Goal: Register for event/course

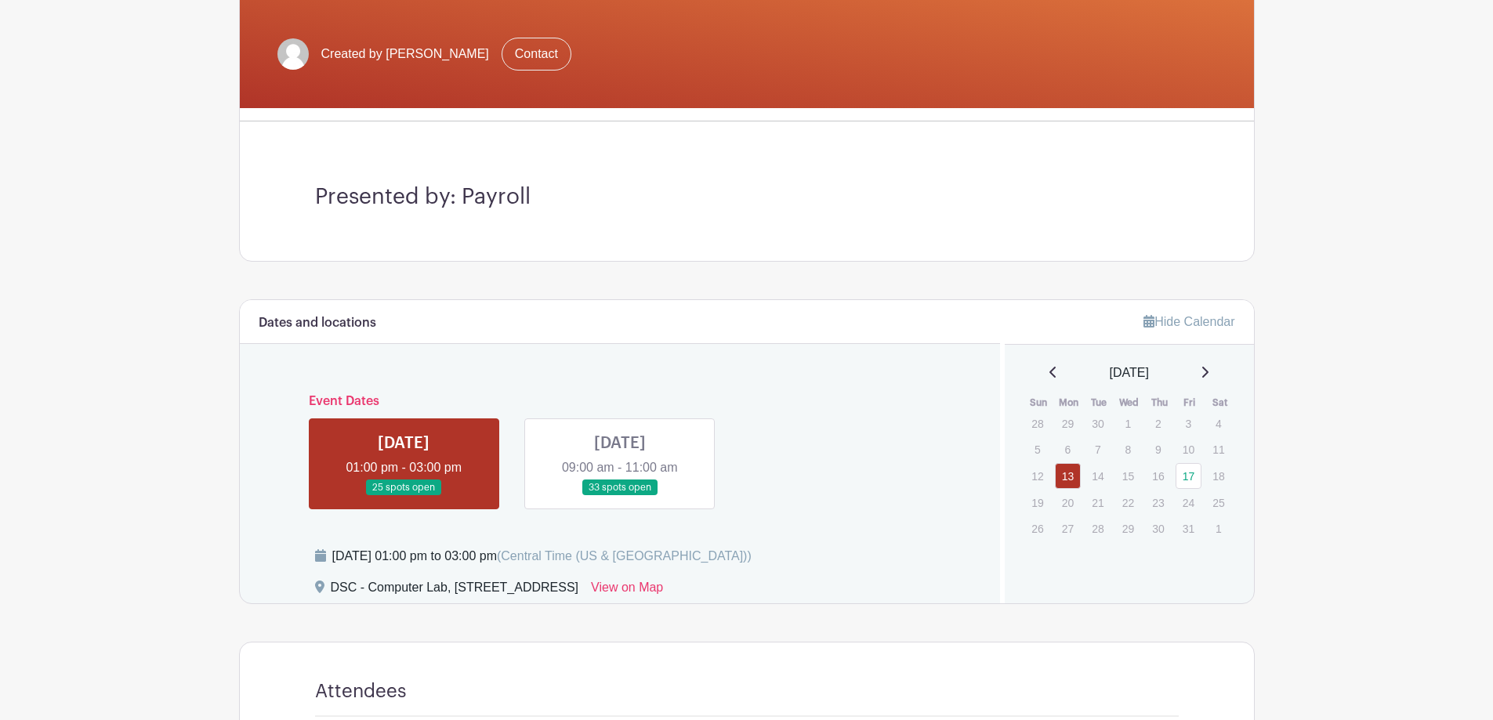
scroll to position [314, 0]
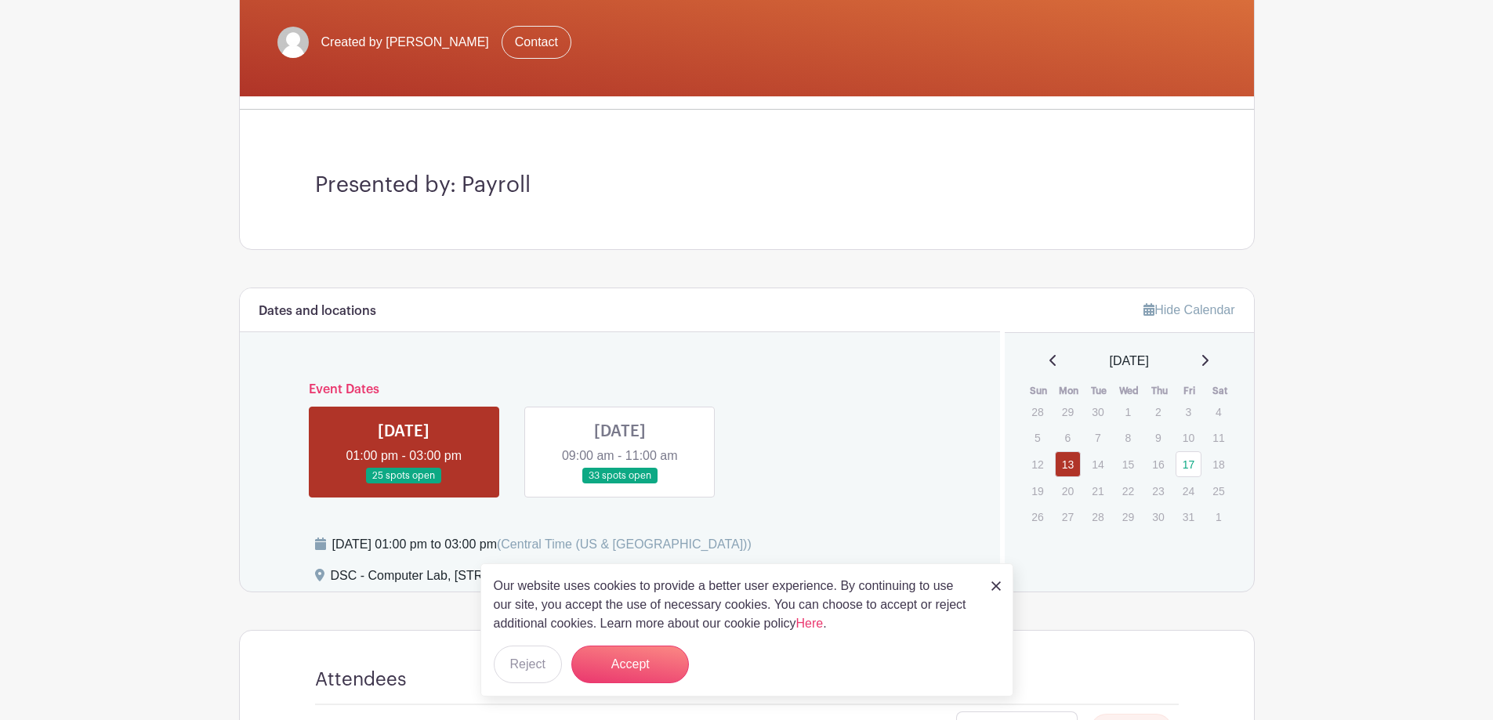
click at [998, 578] on link at bounding box center [995, 585] width 9 height 19
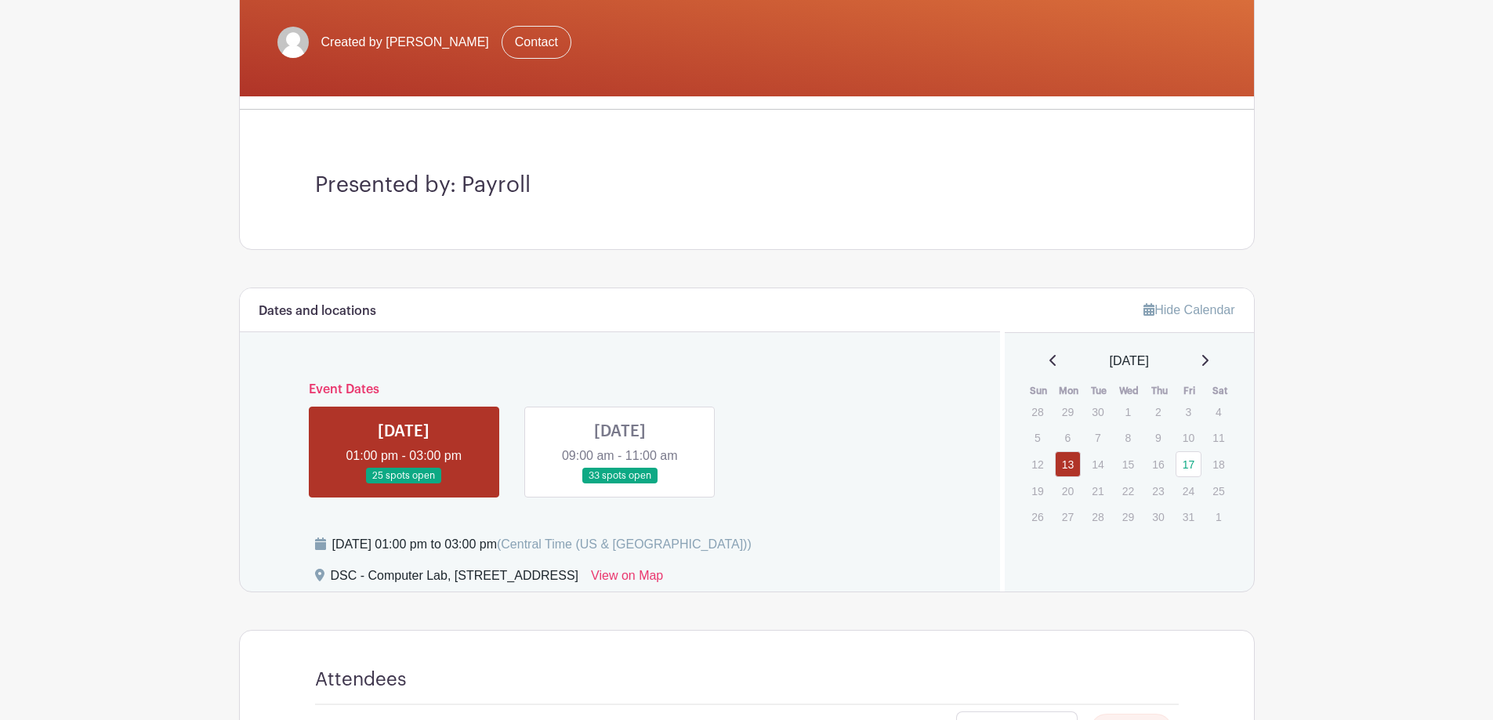
click at [620, 484] on link at bounding box center [620, 484] width 0 height 0
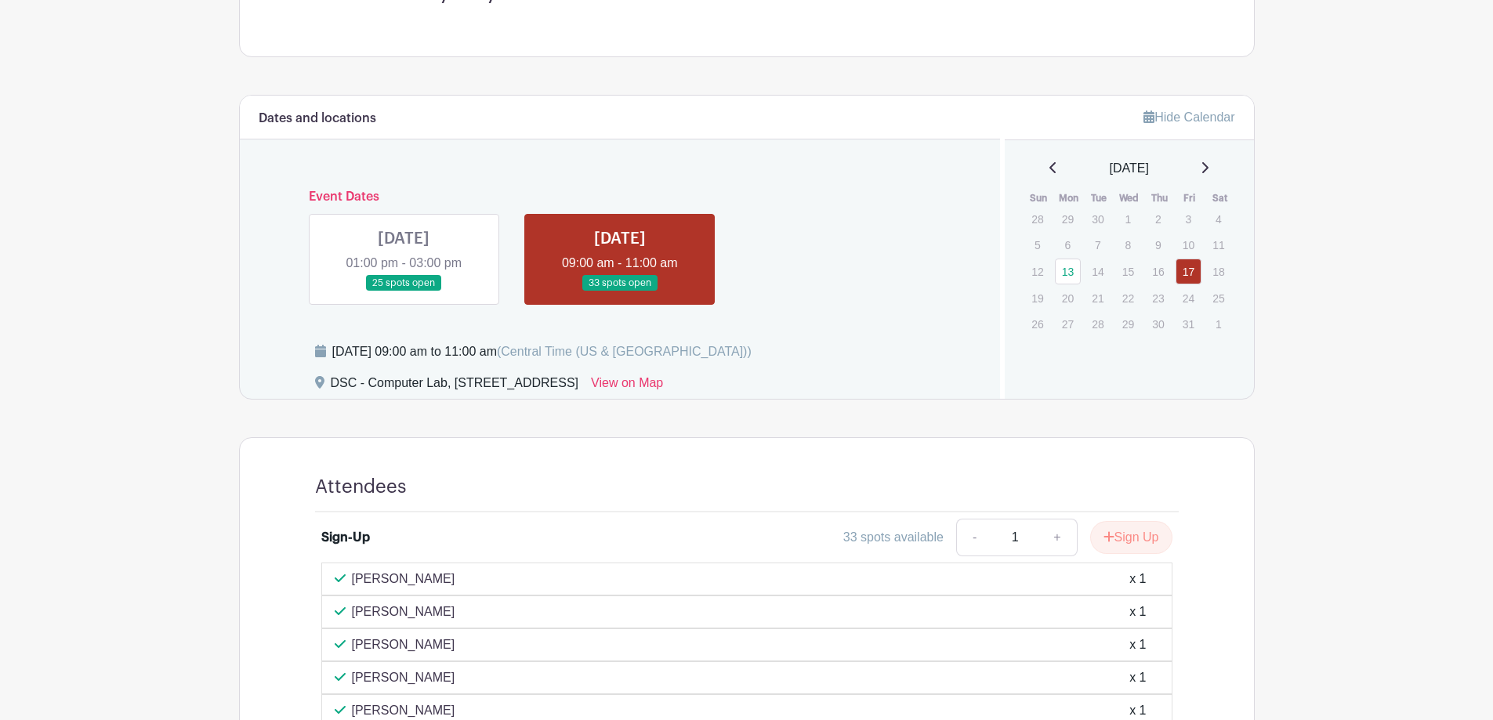
scroll to position [470, 0]
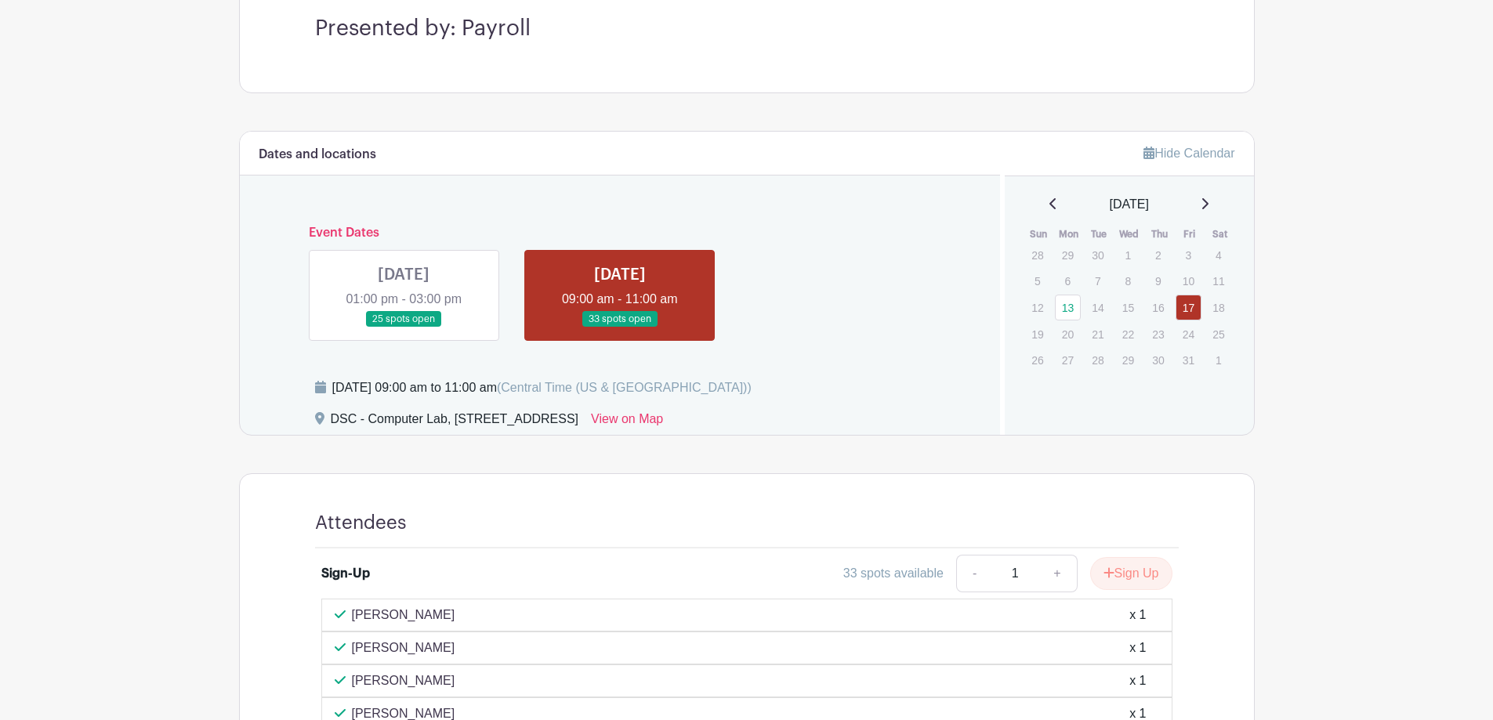
click at [404, 328] on link at bounding box center [404, 328] width 0 height 0
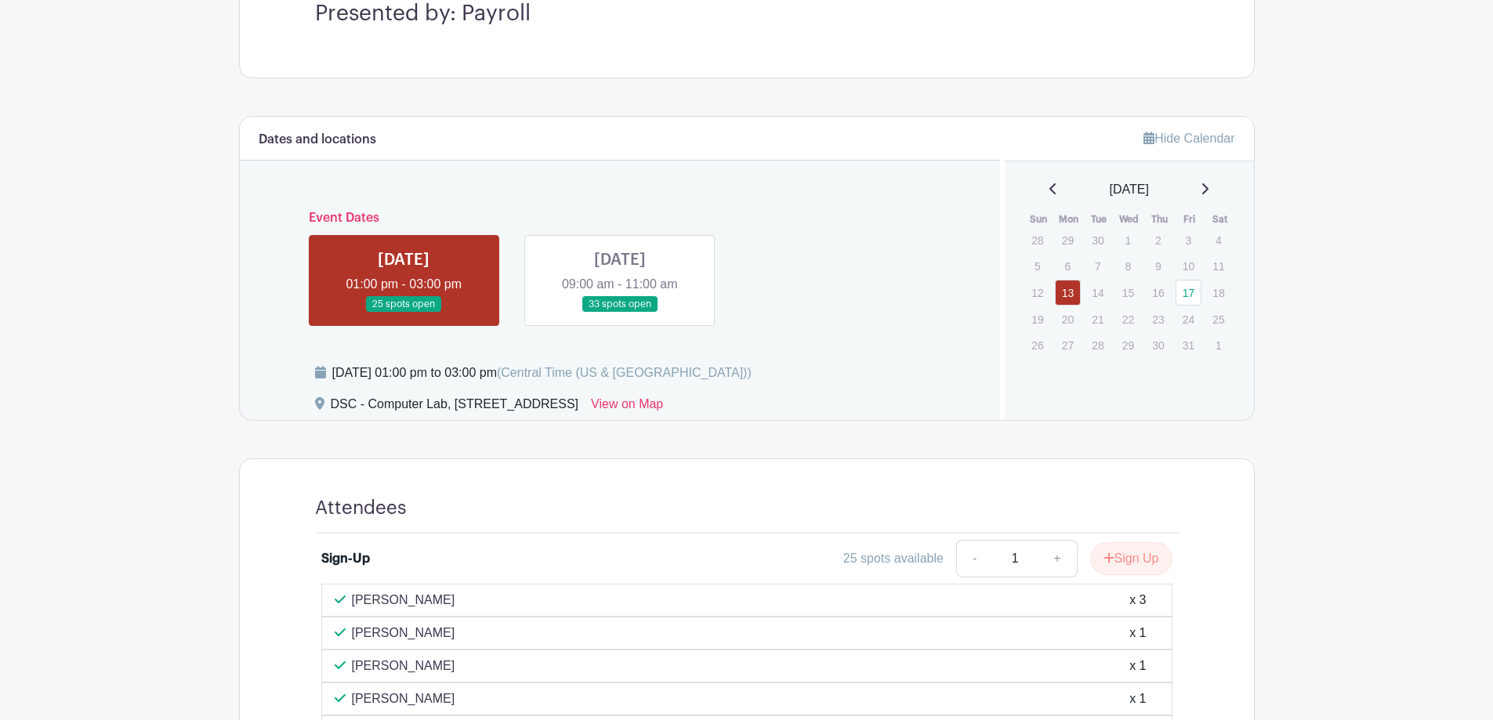
scroll to position [470, 0]
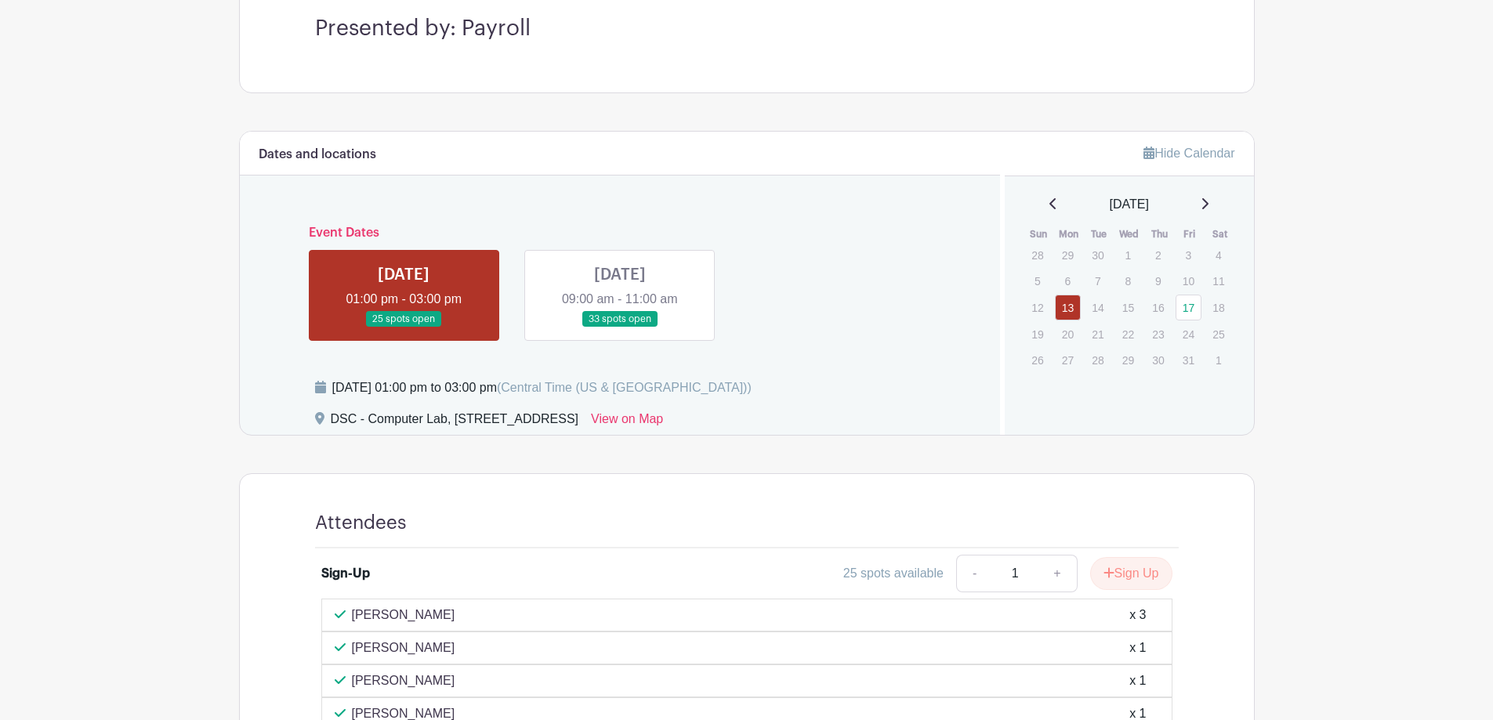
click at [620, 328] on link at bounding box center [620, 328] width 0 height 0
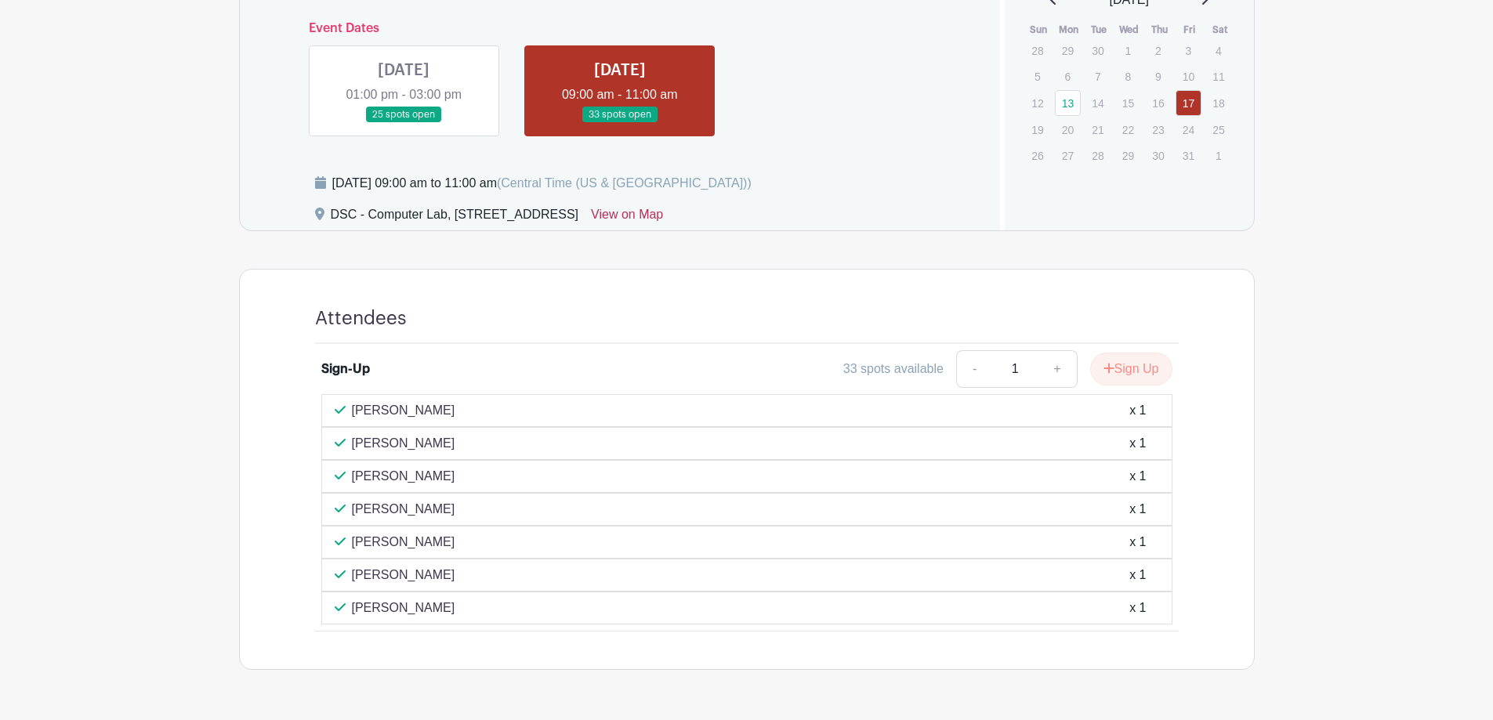
scroll to position [723, 0]
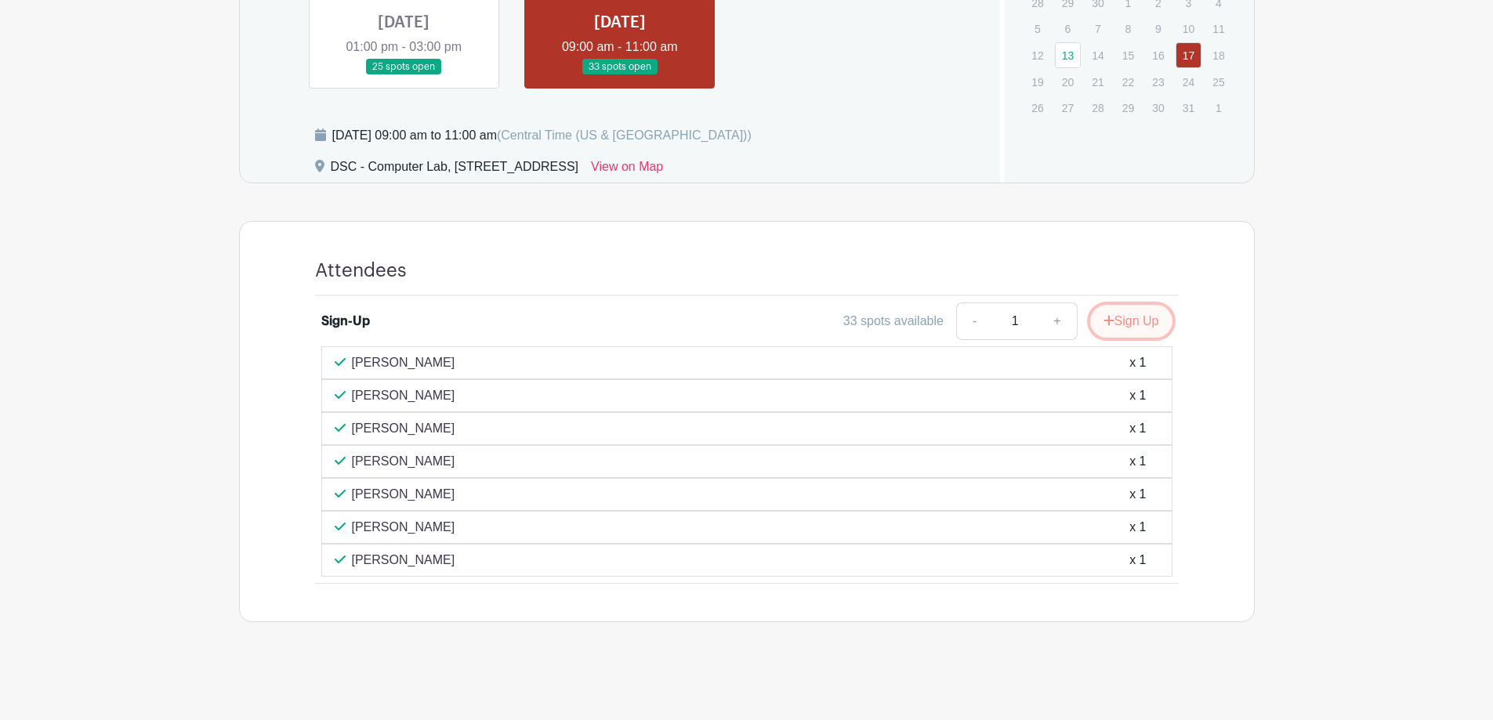
click at [1093, 326] on button "Sign Up" at bounding box center [1131, 321] width 82 height 33
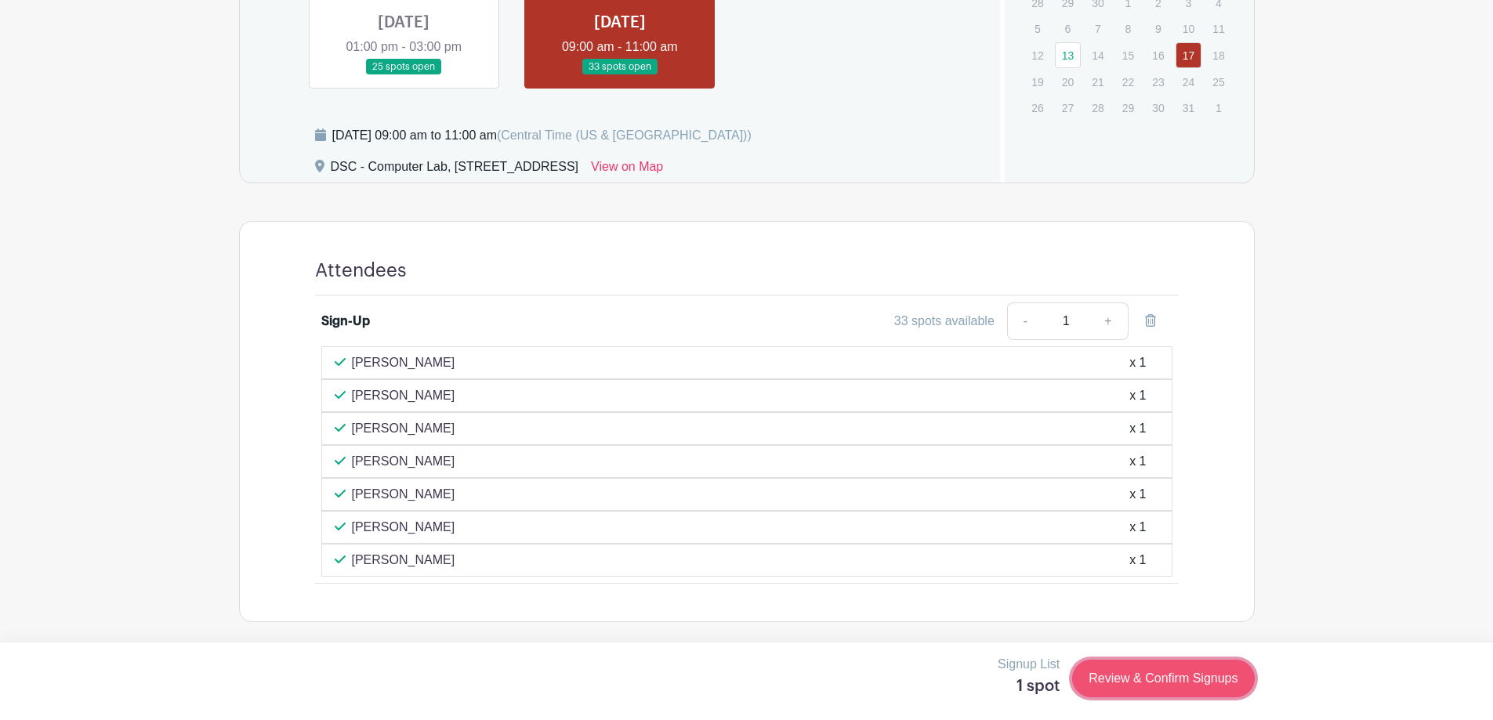
click at [1199, 676] on link "Review & Confirm Signups" at bounding box center [1163, 679] width 182 height 38
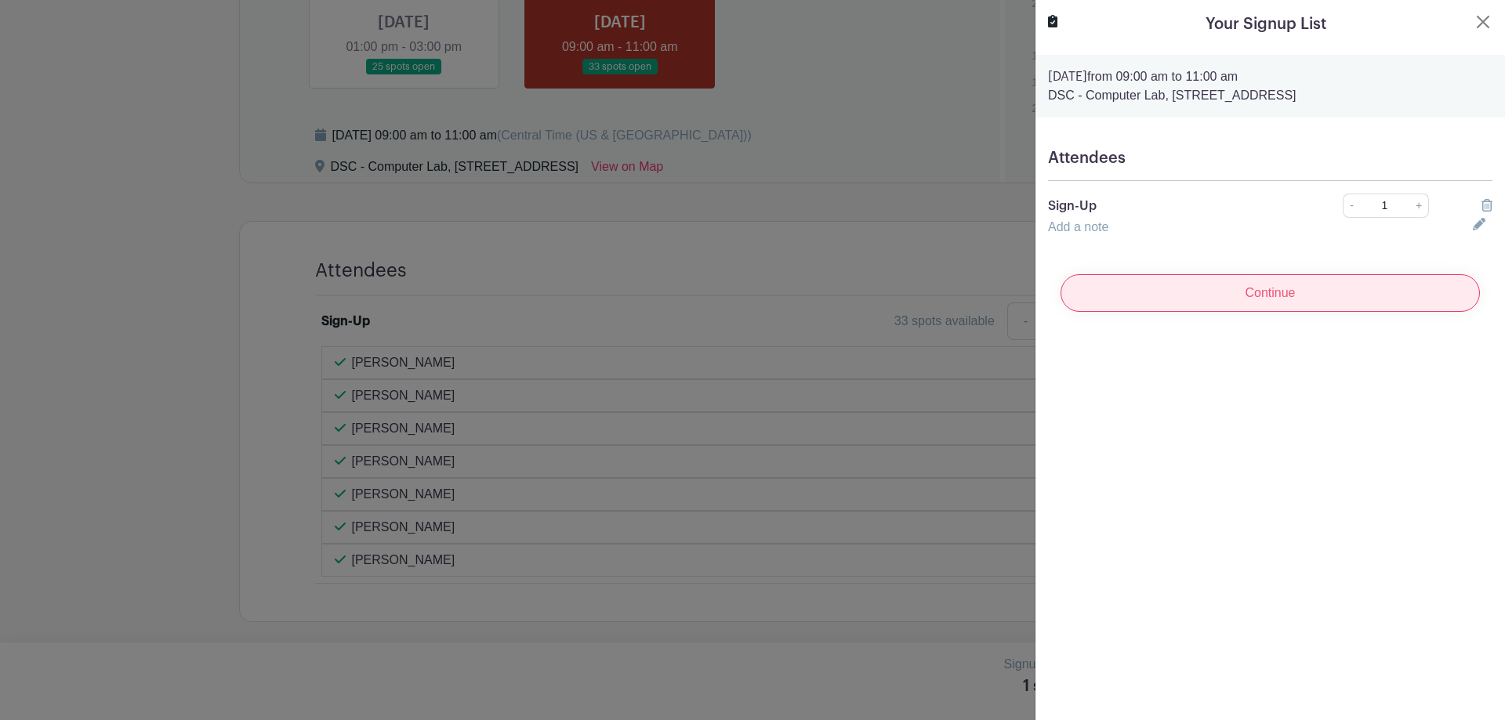
click at [1227, 287] on input "Continue" at bounding box center [1269, 293] width 419 height 38
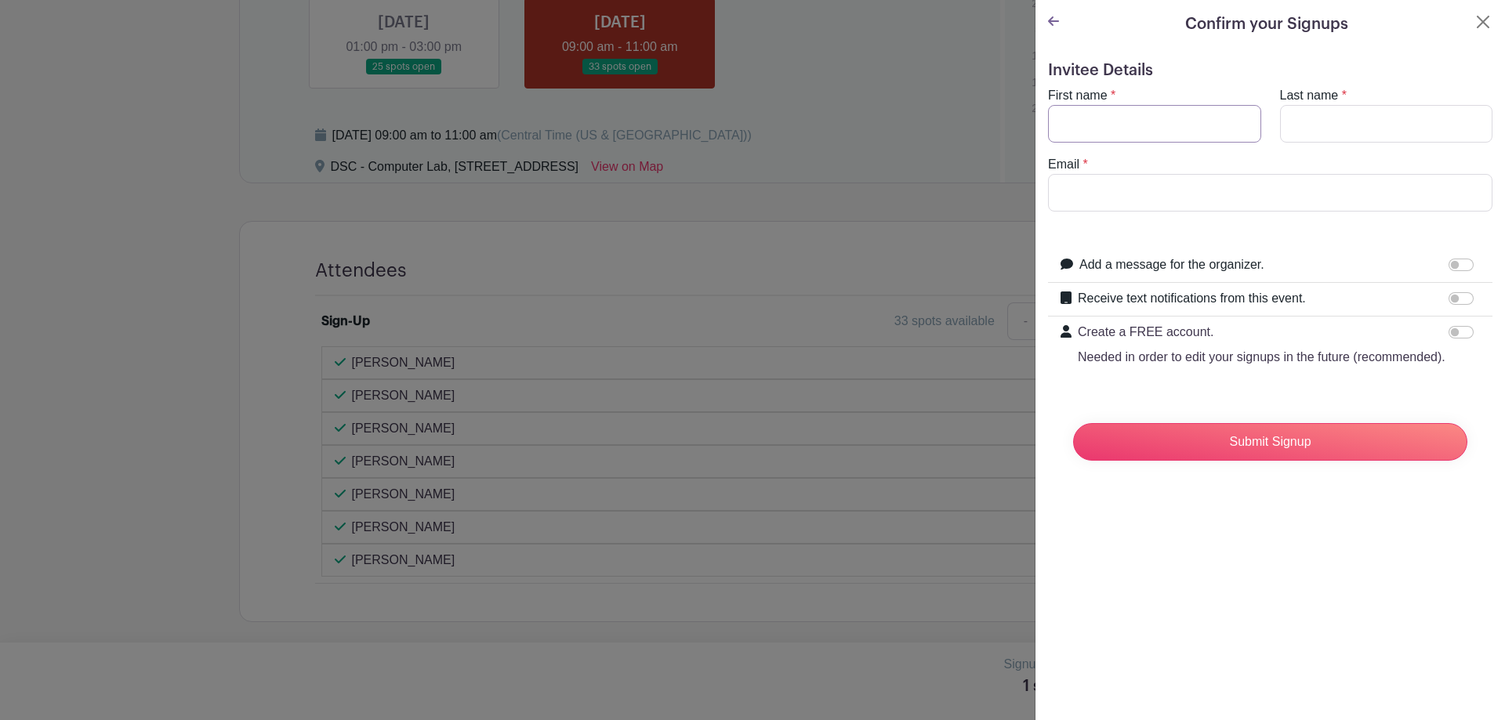
click at [1157, 131] on input "First name" at bounding box center [1154, 124] width 213 height 38
type input "[PERSON_NAME]"
click at [1371, 116] on input "Last name" at bounding box center [1386, 124] width 213 height 38
type input "[PERSON_NAME]"
click at [1222, 207] on input "Email" at bounding box center [1270, 193] width 444 height 38
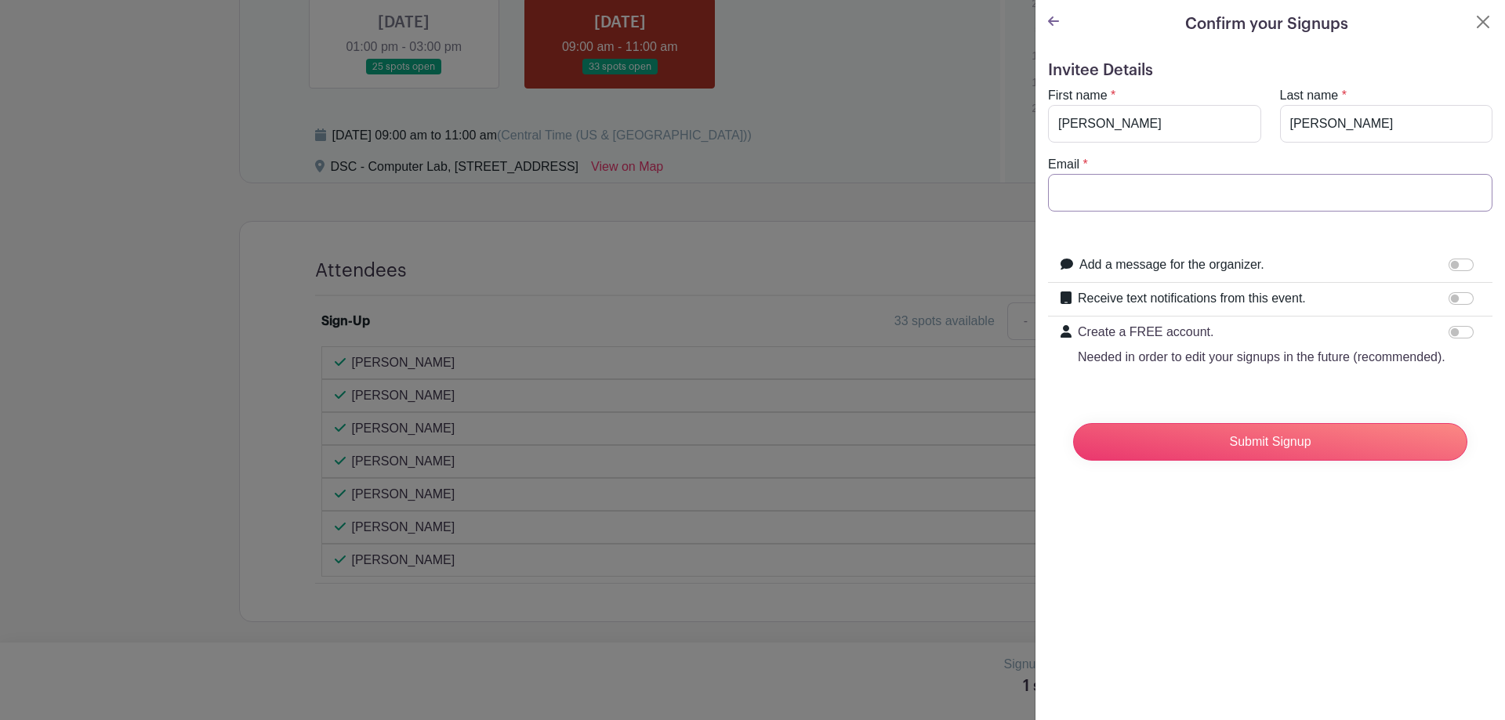
type input "[EMAIL_ADDRESS][DOMAIN_NAME]"
click at [1249, 461] on input "Submit Signup" at bounding box center [1270, 442] width 394 height 38
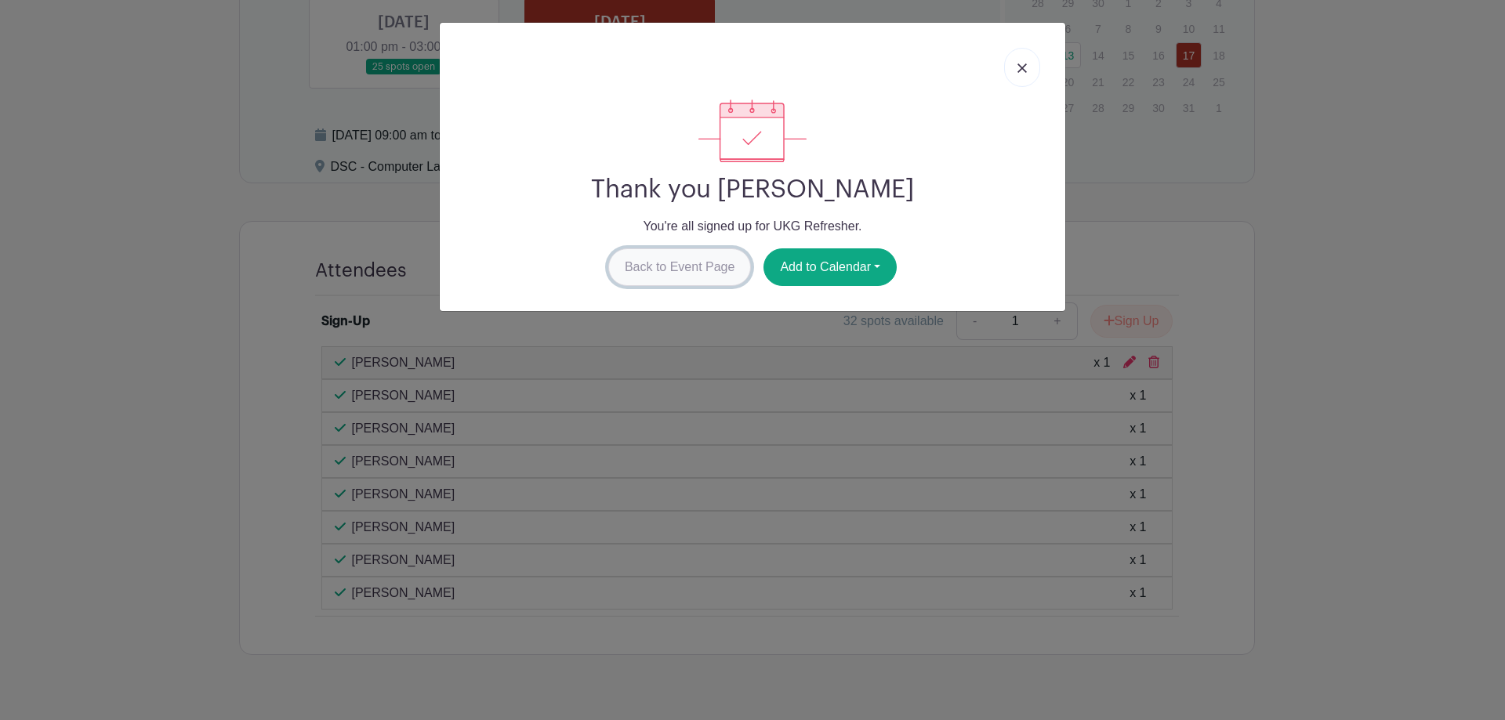
click at [692, 266] on link "Back to Event Page" at bounding box center [679, 267] width 143 height 38
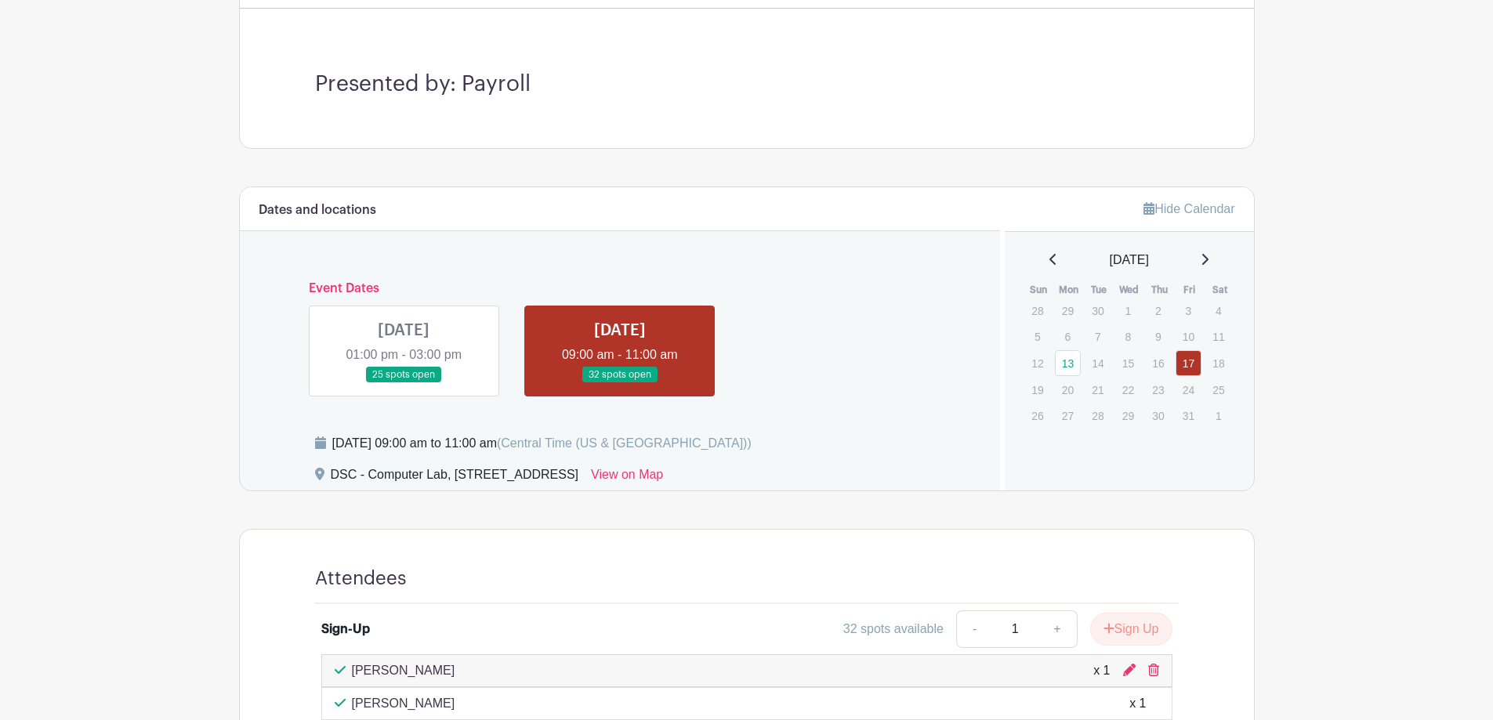
scroll to position [442, 0]
